Goal: Information Seeking & Learning: Understand process/instructions

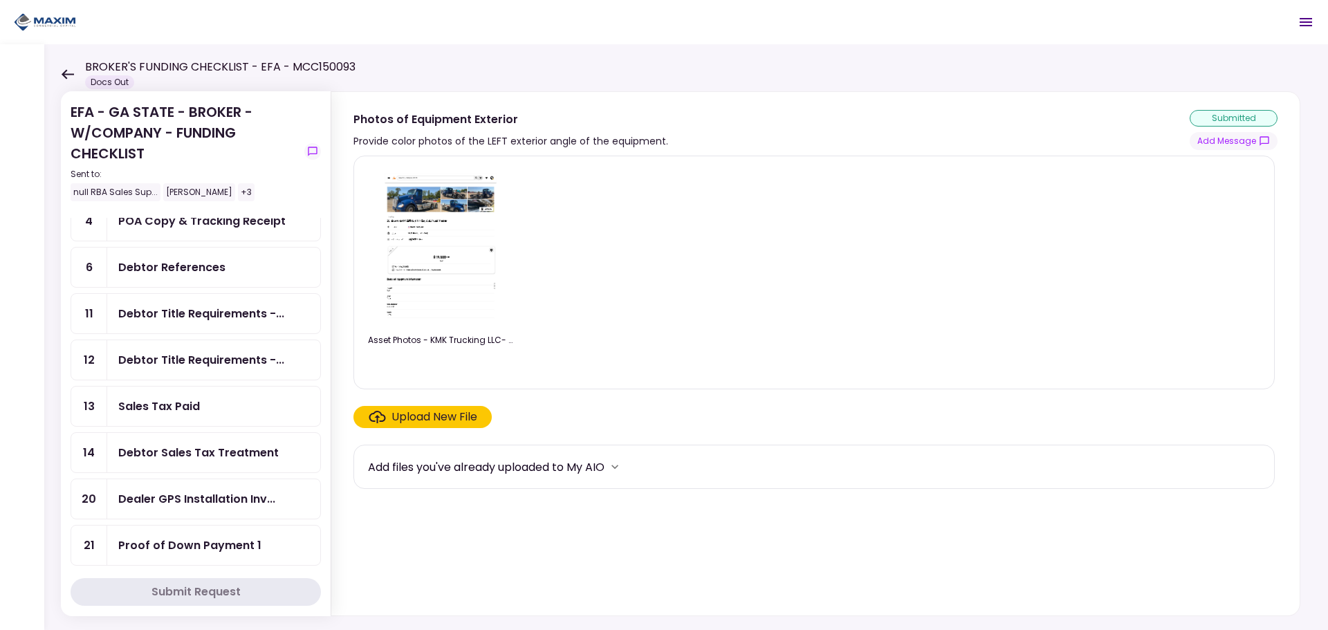
scroll to position [138, 0]
click at [226, 316] on div "Debtor Title Requirements -..." at bounding box center [201, 312] width 166 height 17
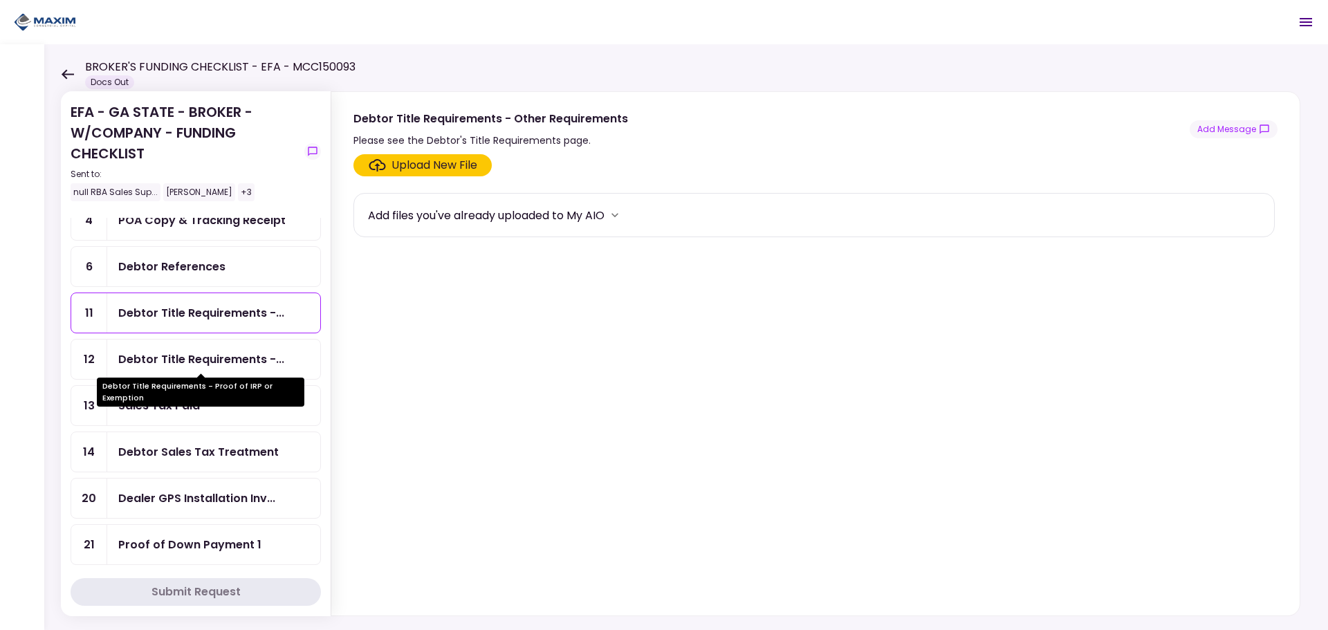
click at [213, 364] on div "Debtor Title Requirements -..." at bounding box center [201, 359] width 166 height 17
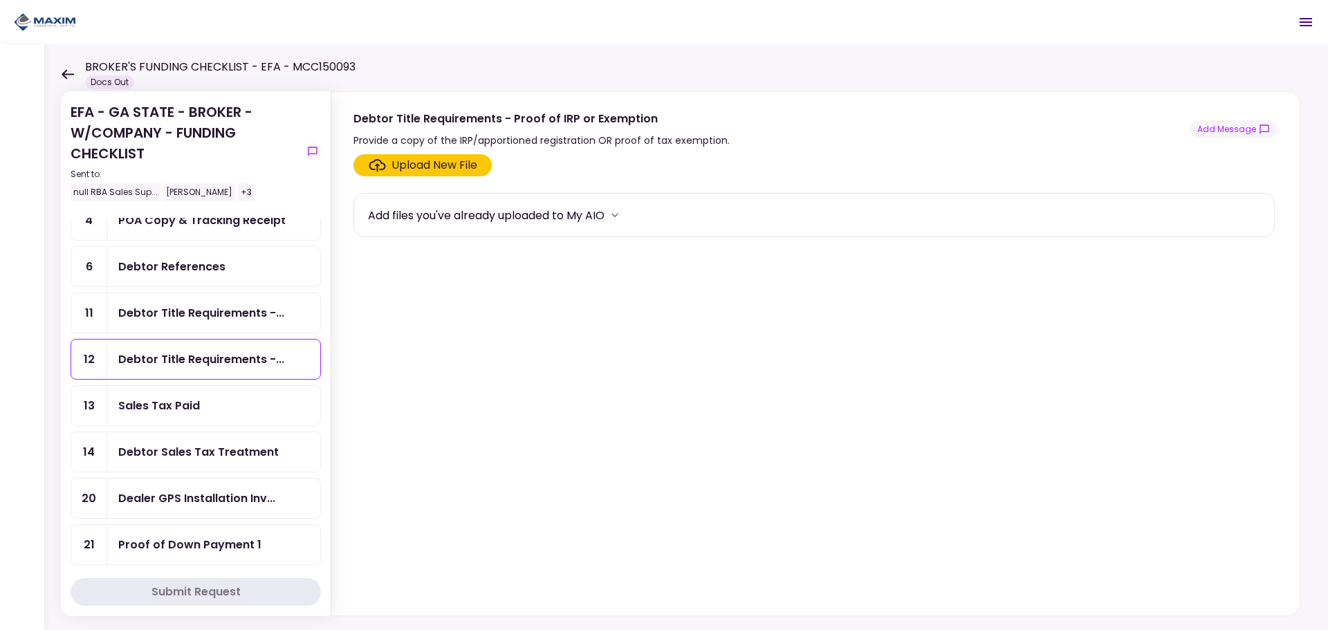
click at [212, 322] on div "Debtor Title Requirements -..." at bounding box center [213, 312] width 213 height 39
click at [202, 396] on div "Sales Tax Paid" at bounding box center [213, 405] width 213 height 39
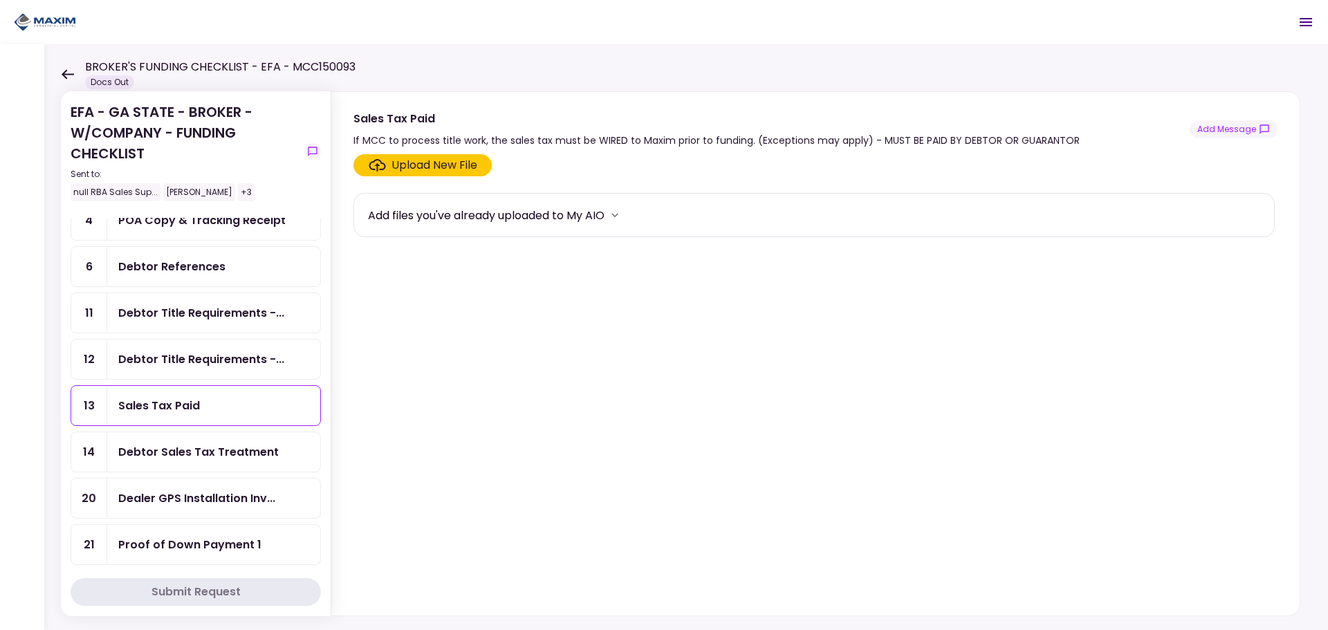
click at [199, 436] on div "Debtor Sales Tax Treatment" at bounding box center [213, 451] width 213 height 39
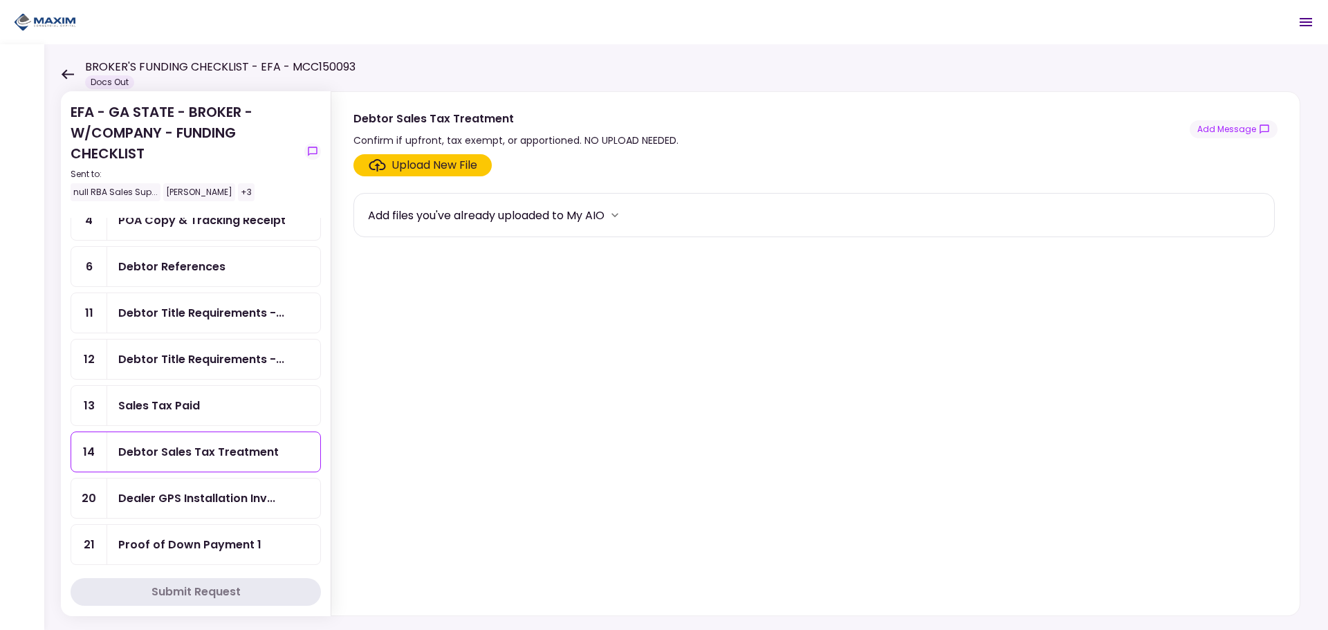
click at [201, 411] on div "Sales Tax Paid" at bounding box center [213, 405] width 191 height 17
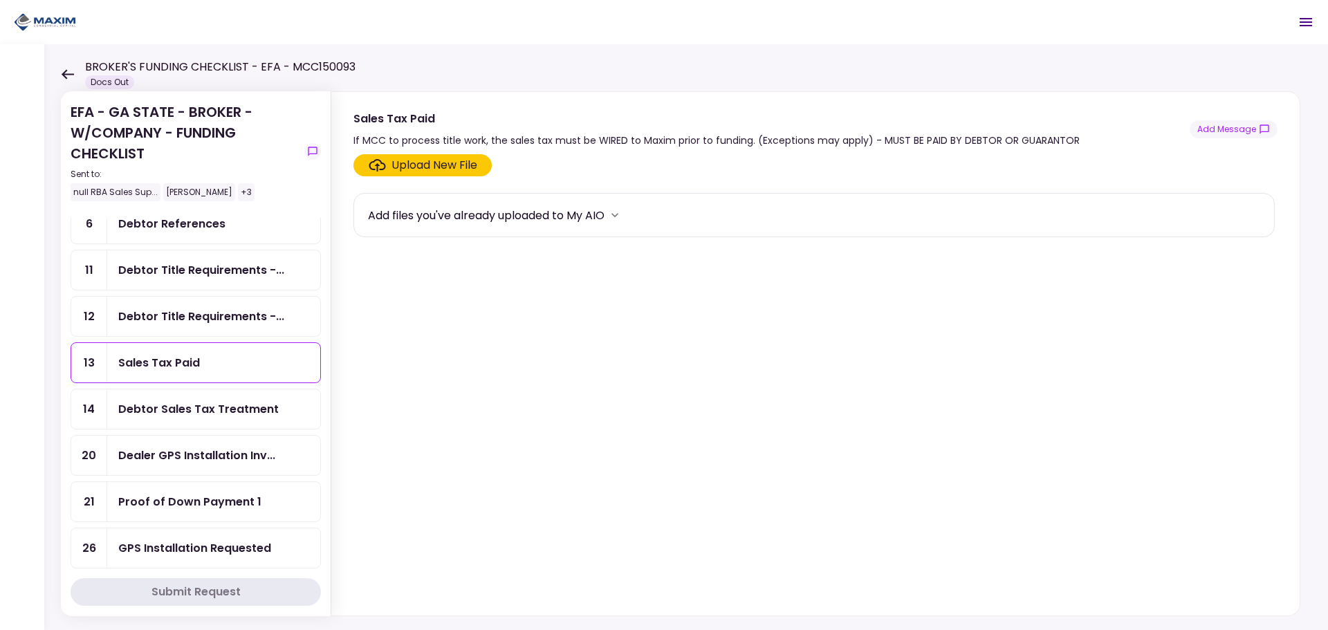
scroll to position [277, 0]
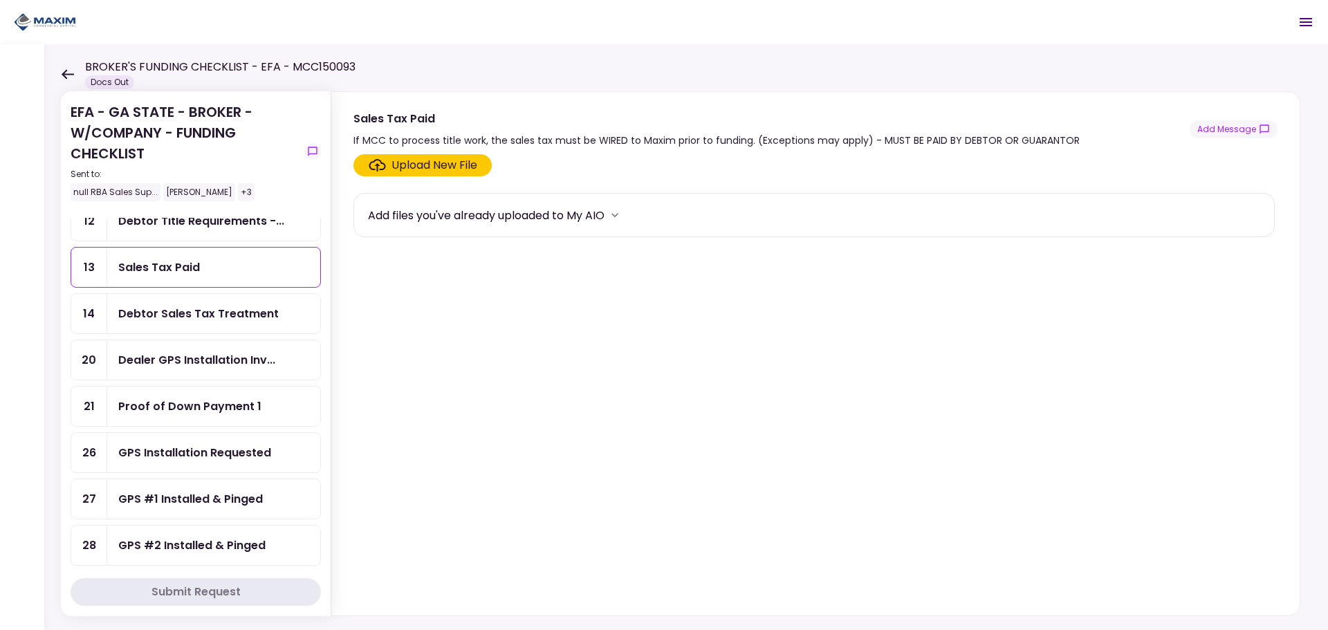
click at [209, 359] on div "Dealer GPS Installation Inv..." at bounding box center [196, 359] width 157 height 17
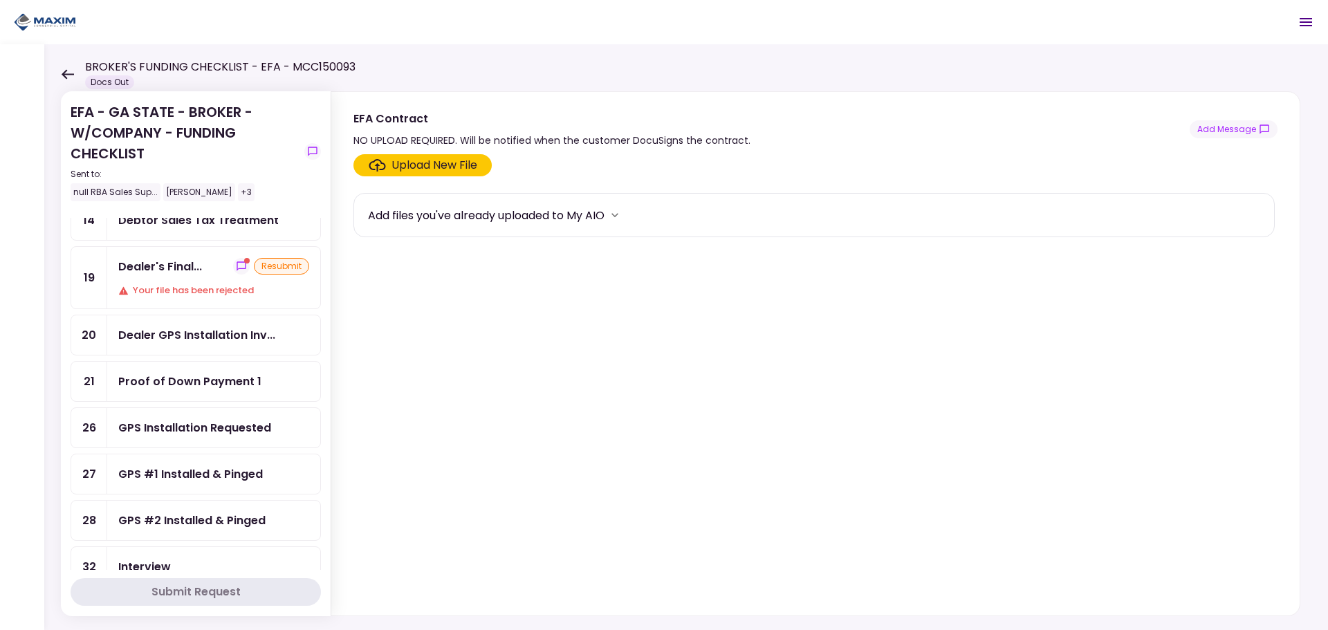
scroll to position [346, 0]
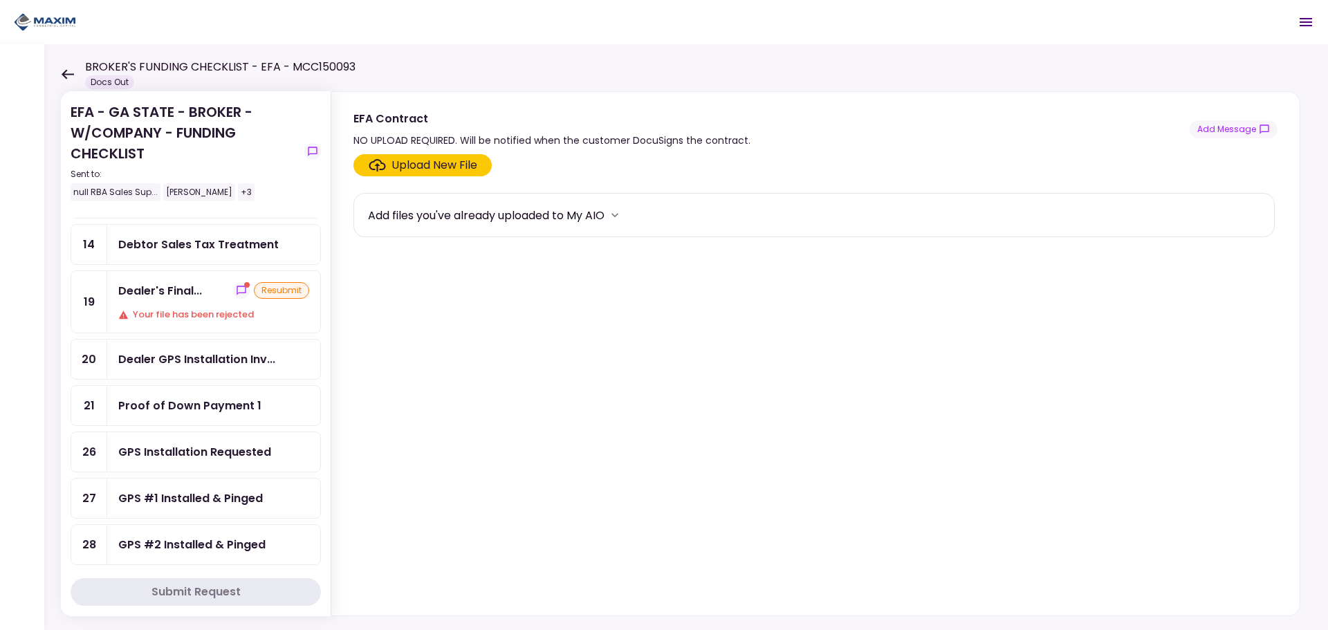
click at [169, 288] on div "Dealer's Final..." at bounding box center [160, 290] width 84 height 17
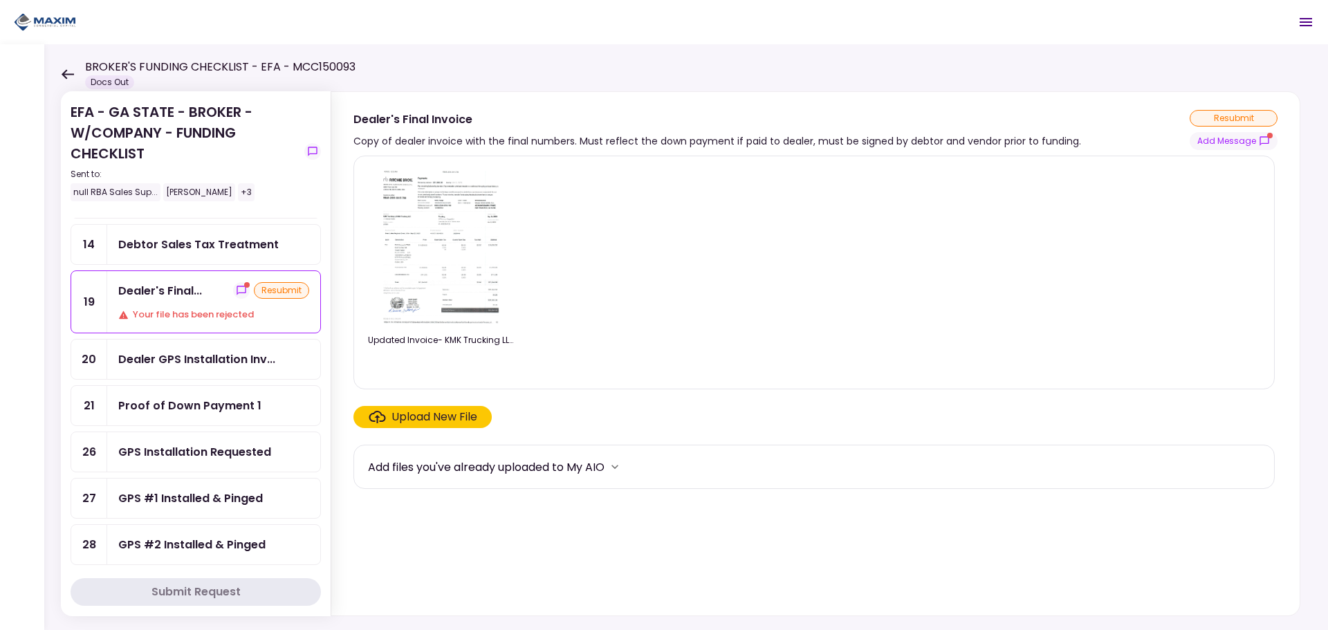
click at [473, 248] on img at bounding box center [440, 246] width 123 height 158
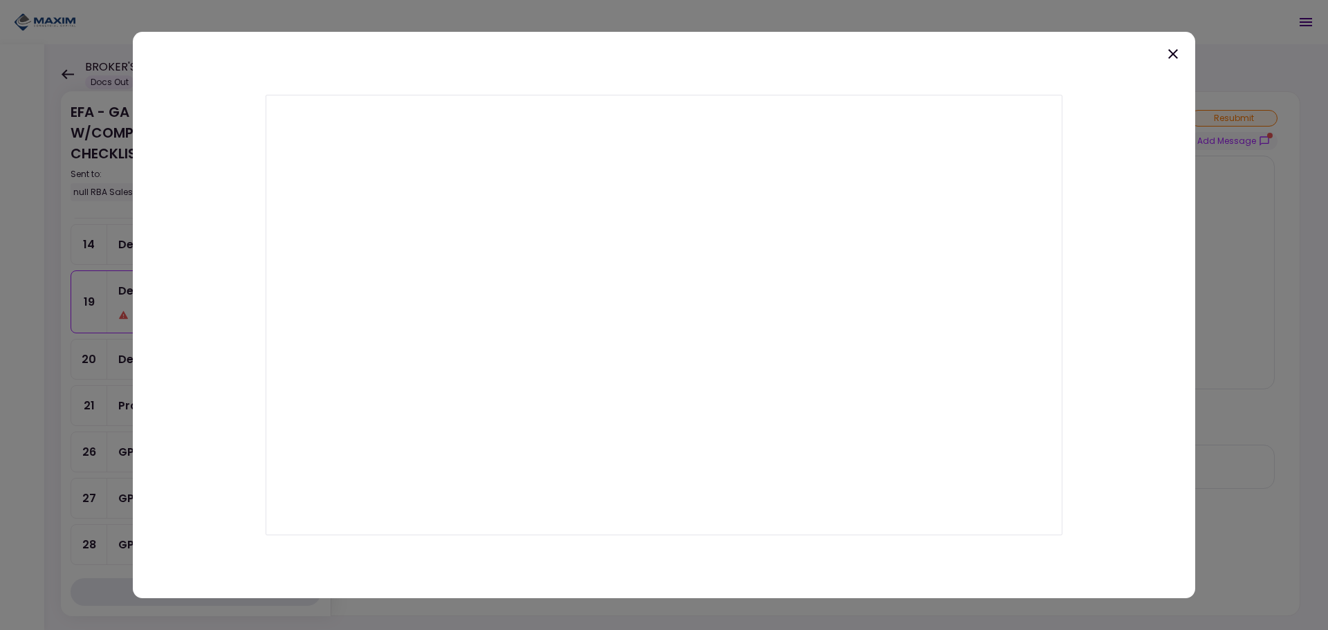
click at [1168, 55] on icon at bounding box center [1172, 54] width 17 height 17
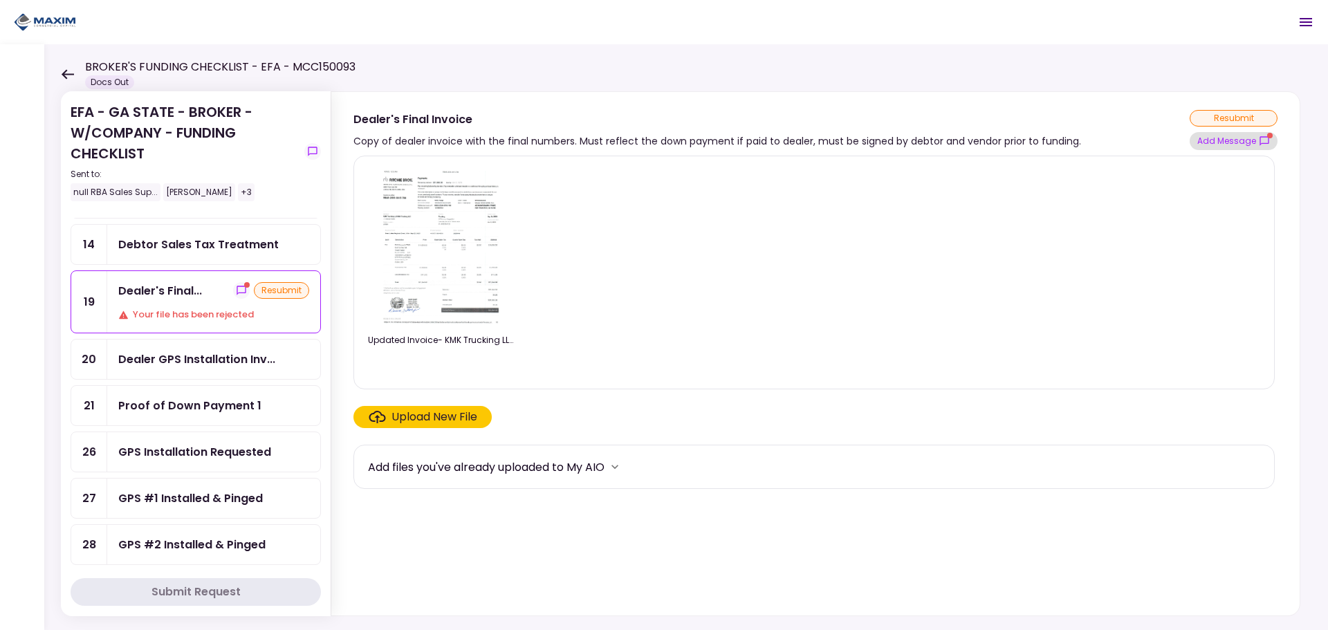
click at [1261, 136] on icon "show-messages" at bounding box center [1263, 141] width 11 height 11
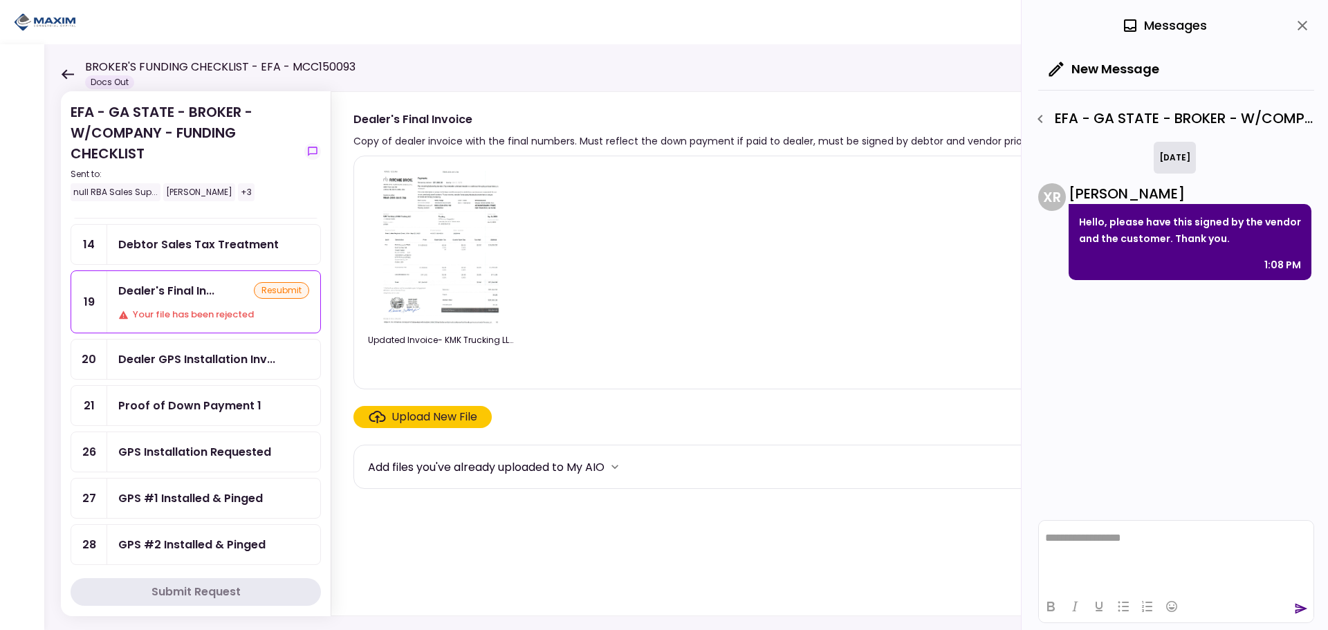
click at [240, 403] on div "Proof of Down Payment 1" at bounding box center [189, 405] width 143 height 17
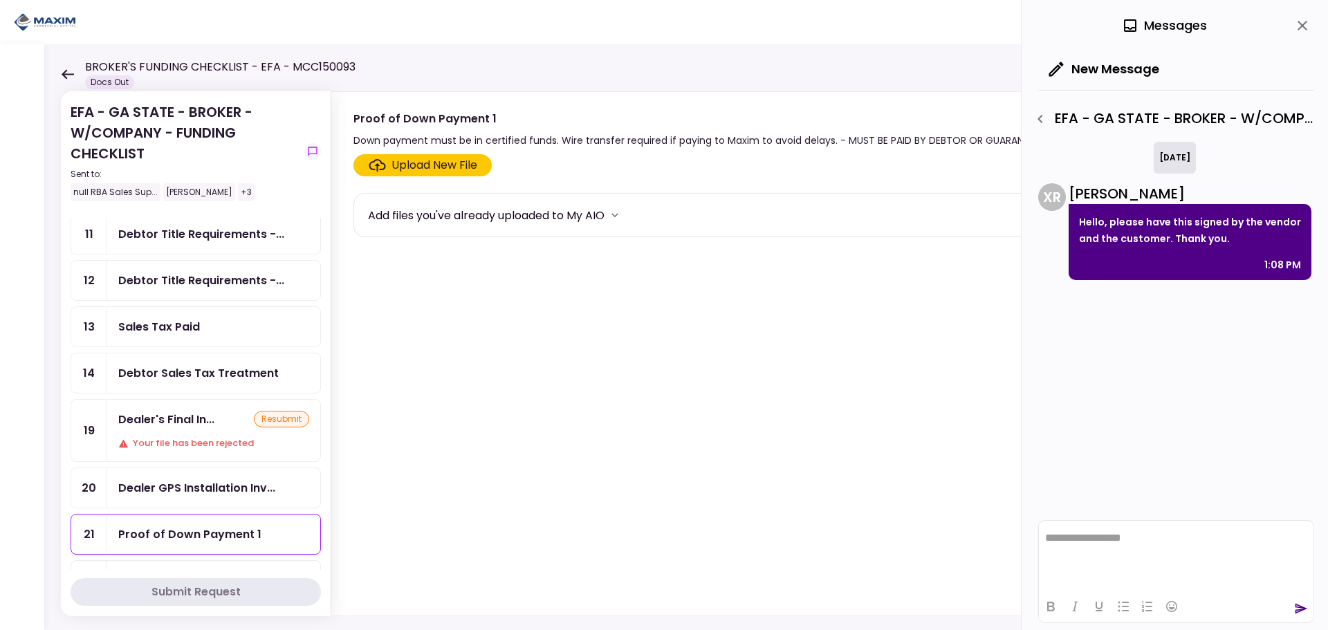
scroll to position [207, 0]
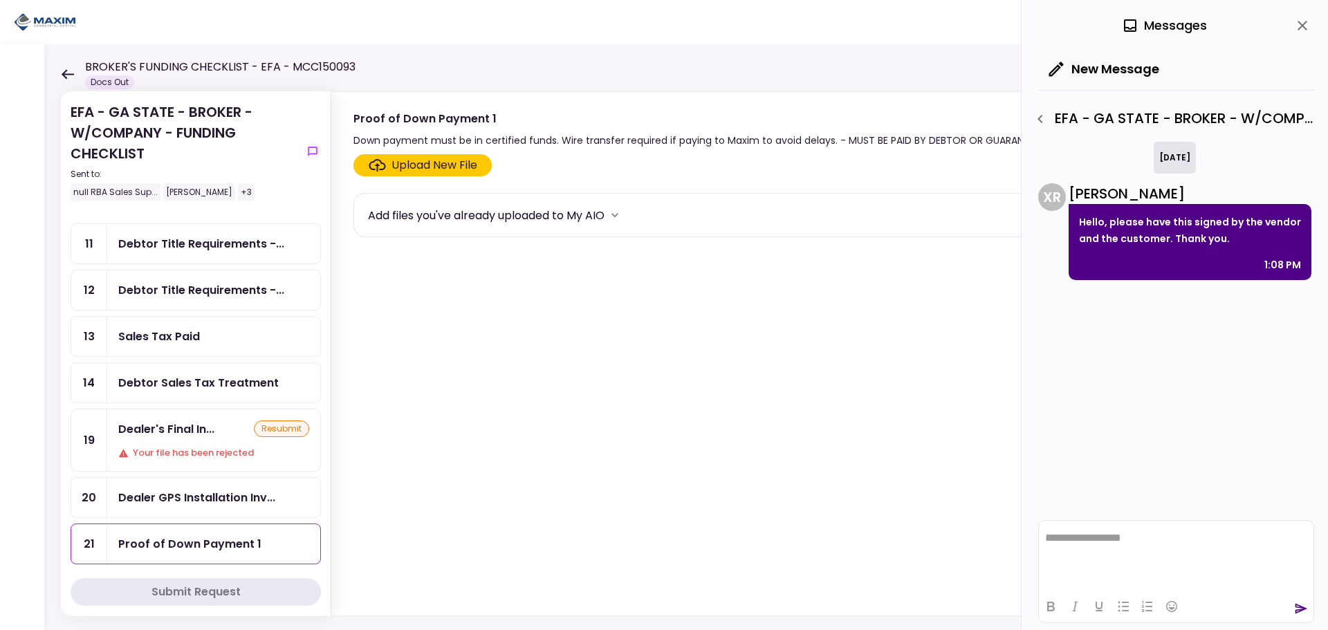
click at [254, 386] on div "Debtor Sales Tax Treatment" at bounding box center [198, 382] width 160 height 17
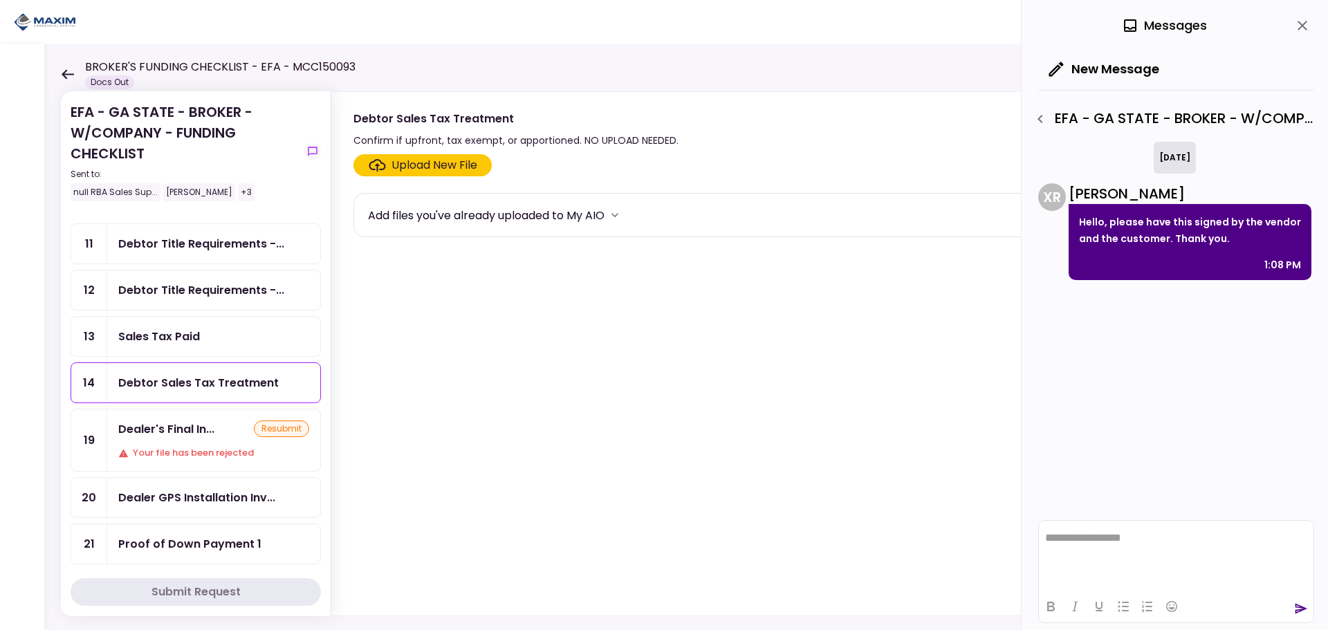
click at [205, 347] on div "Sales Tax Paid" at bounding box center [213, 336] width 213 height 39
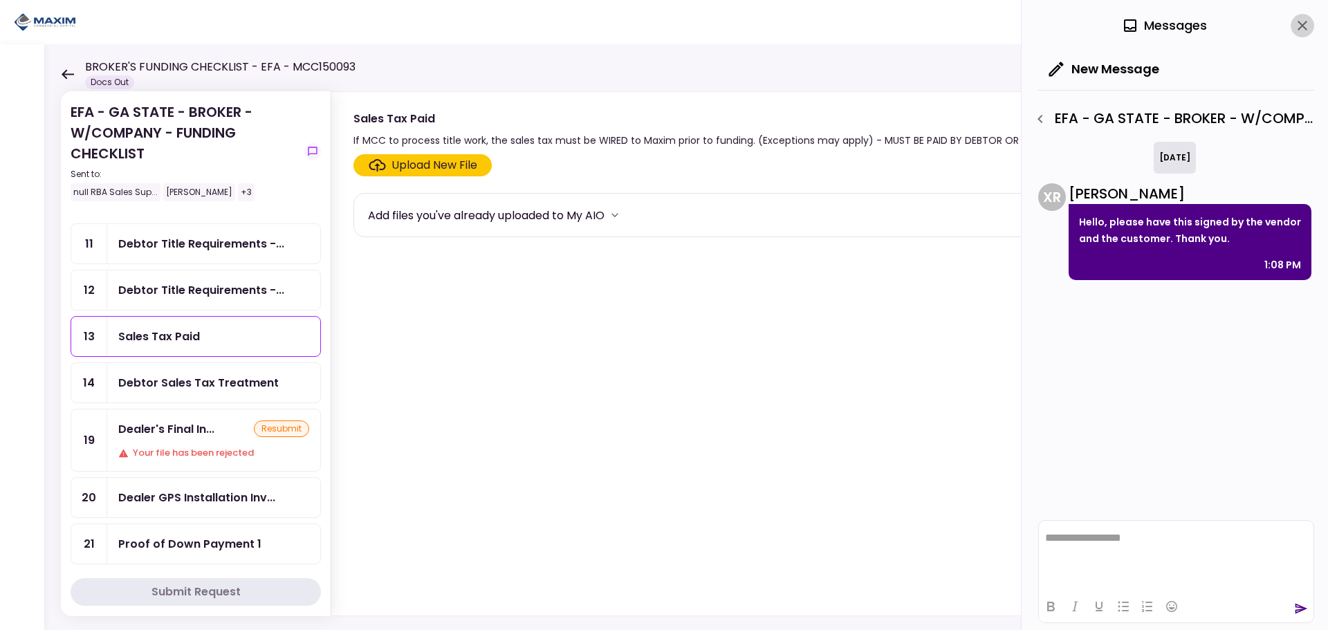
click at [1303, 30] on icon "close" at bounding box center [1302, 25] width 17 height 17
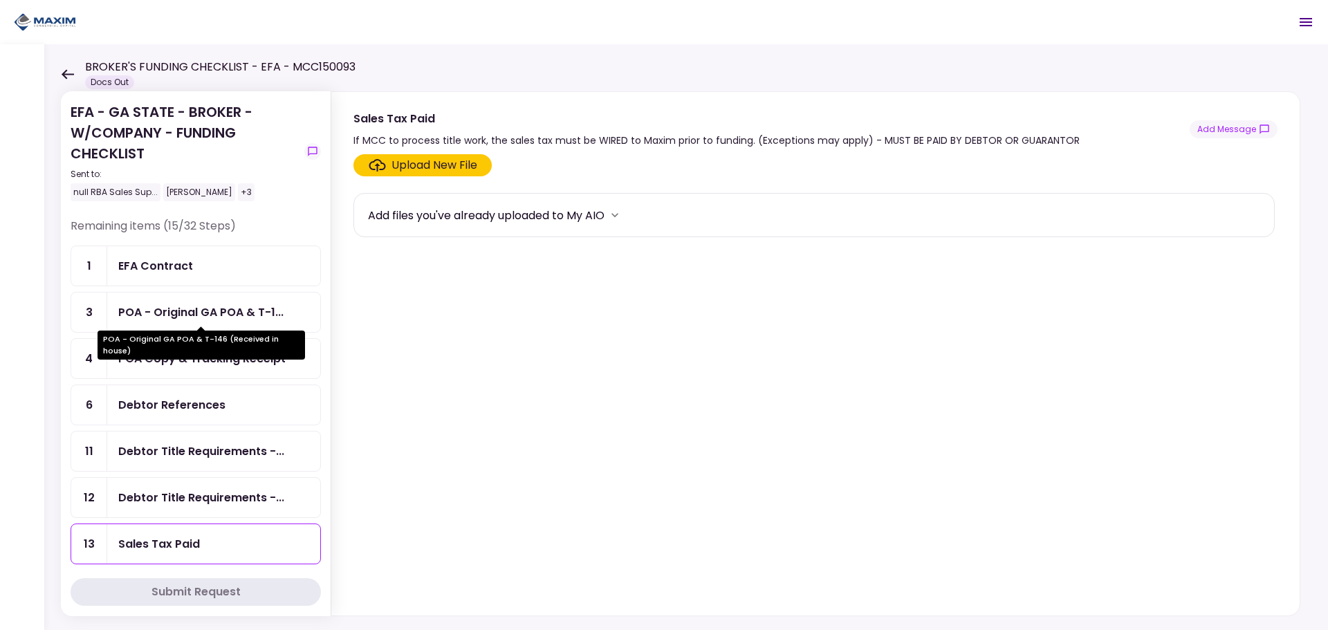
click at [255, 316] on div "POA - Original GA POA & T-1..." at bounding box center [200, 312] width 165 height 17
